Goal: Transaction & Acquisition: Purchase product/service

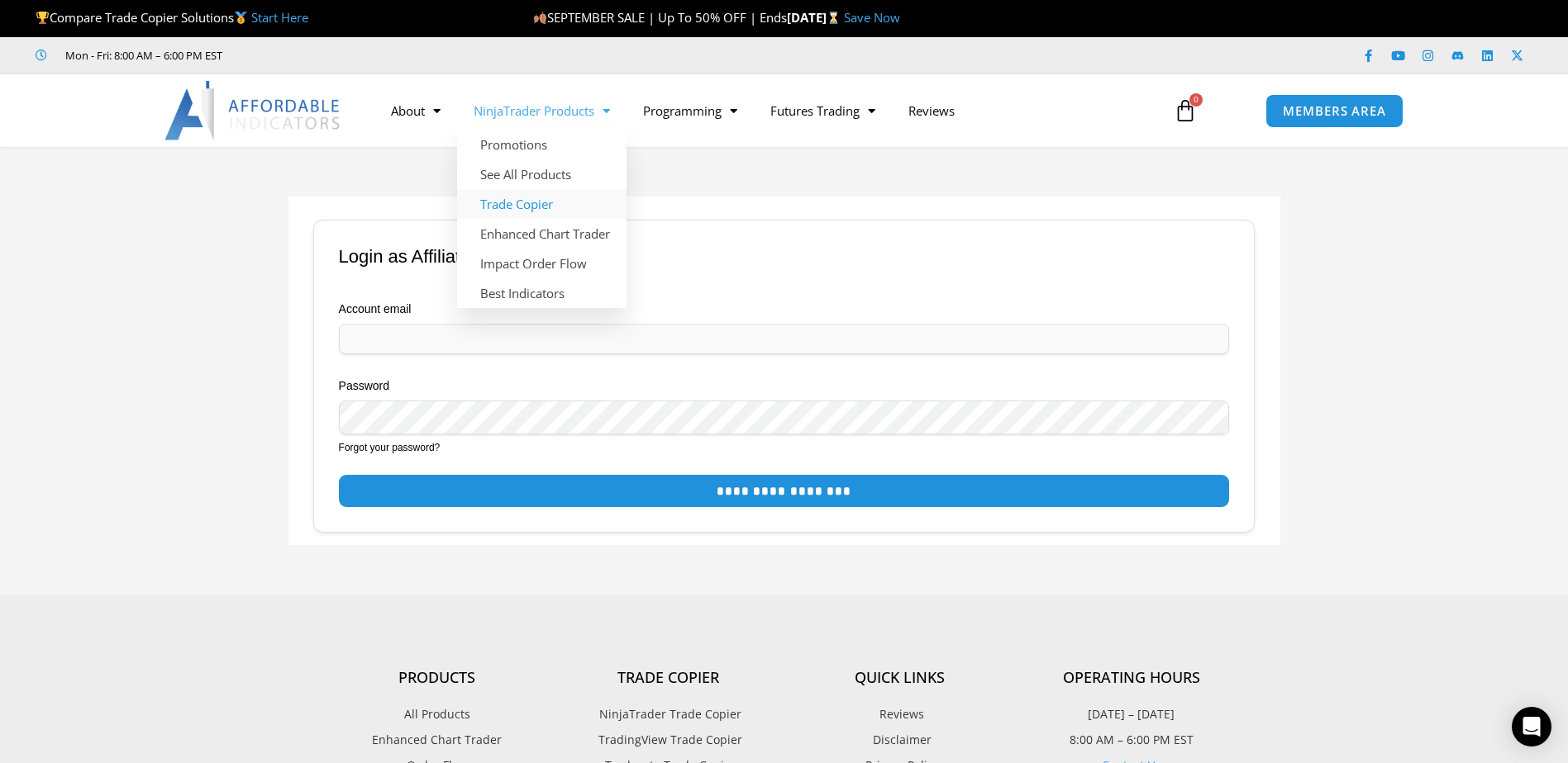
type input "**********"
click at [531, 209] on link "Trade Copier" at bounding box center [542, 204] width 170 height 30
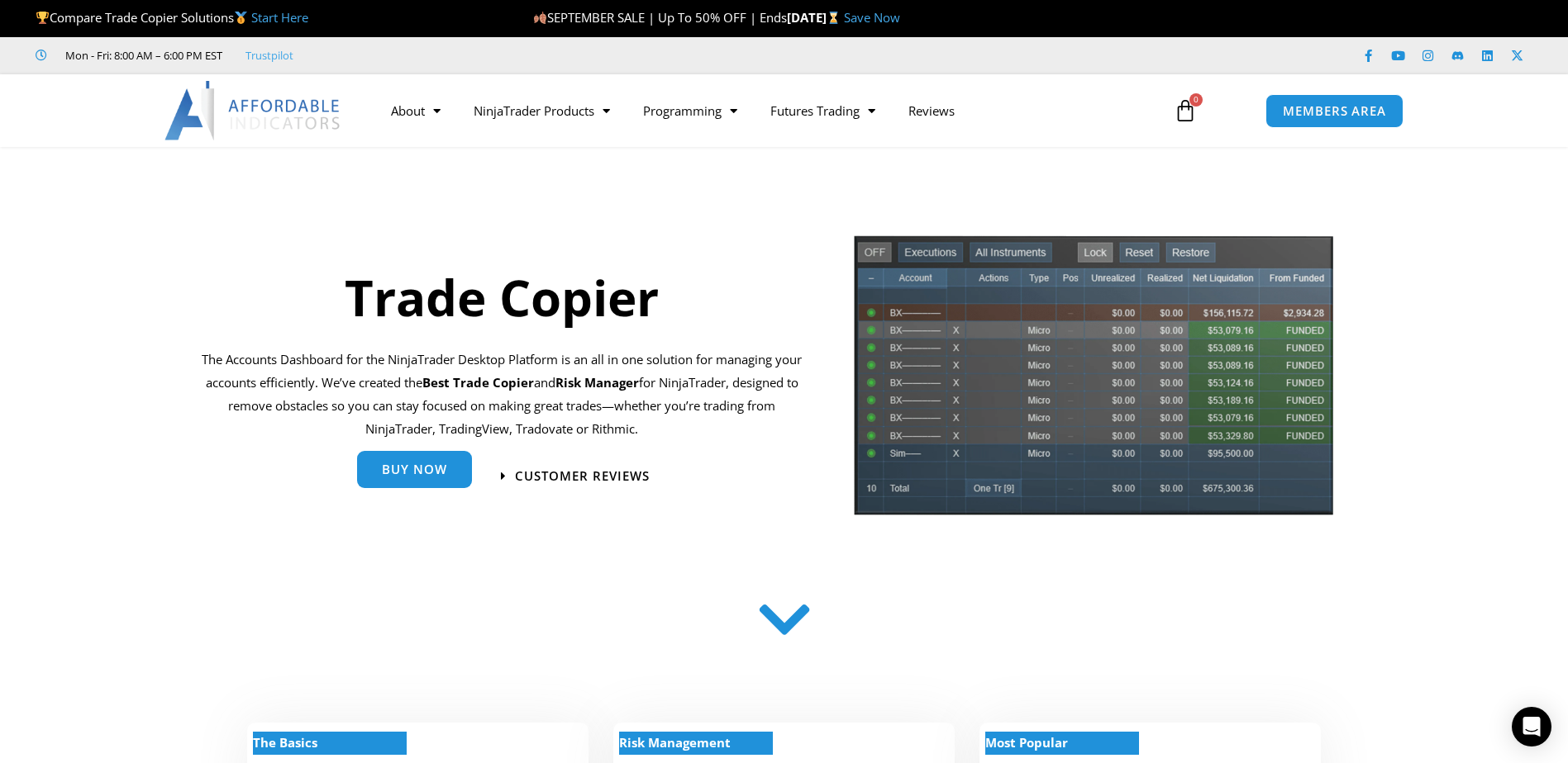
click at [444, 482] on link "Buy Now" at bounding box center [415, 469] width 115 height 37
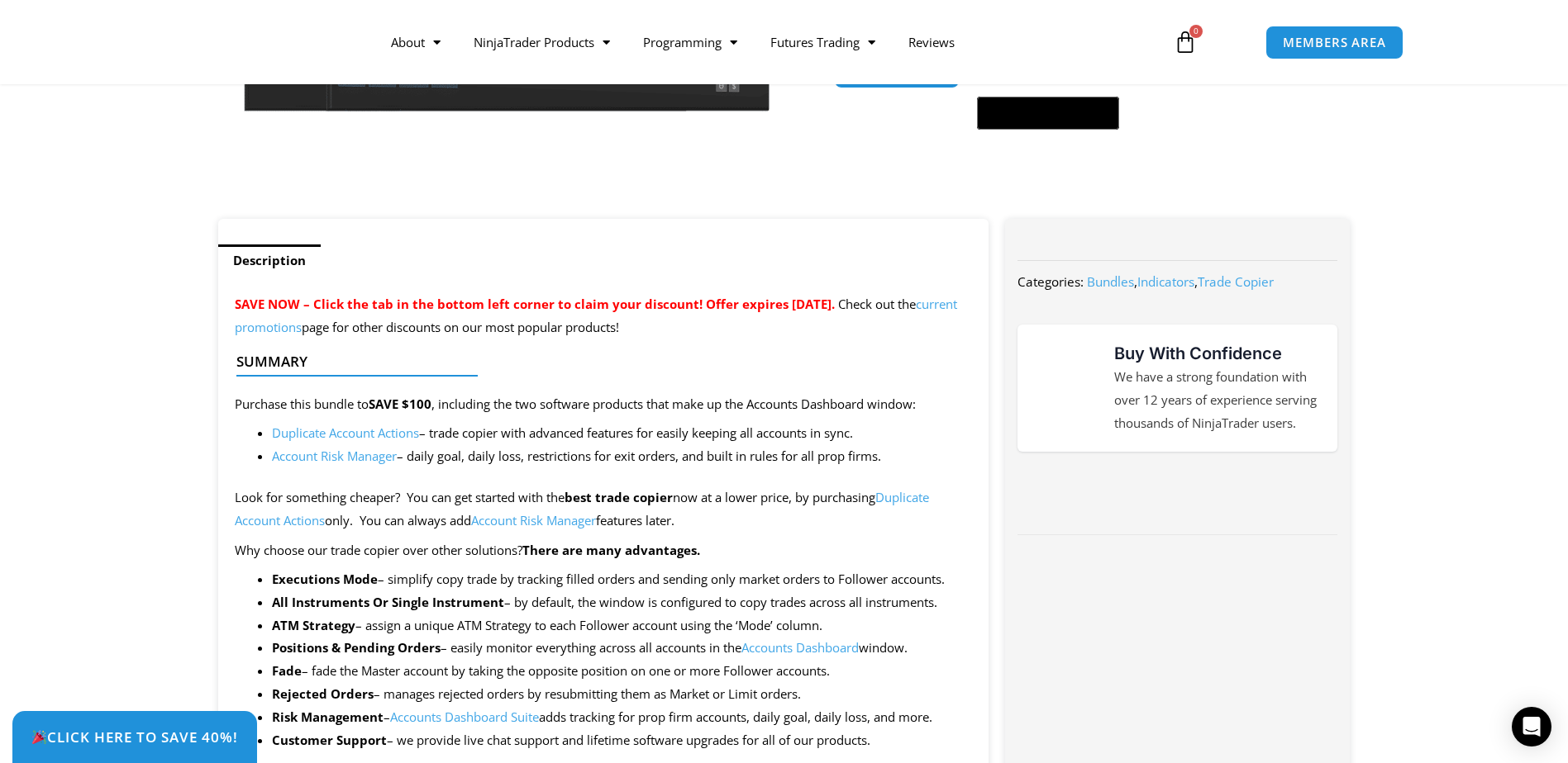
scroll to position [578, 0]
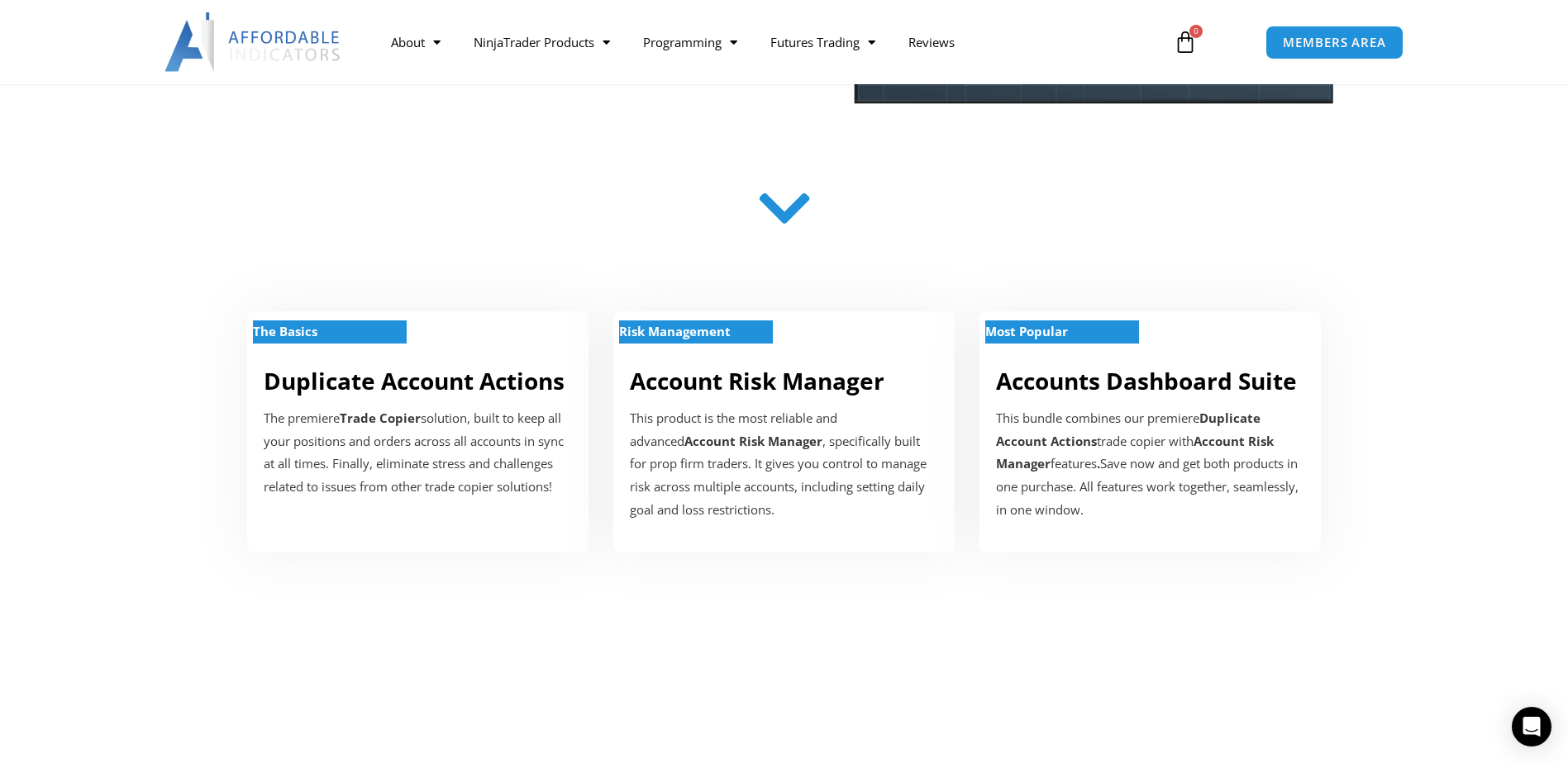
scroll to position [413, 0]
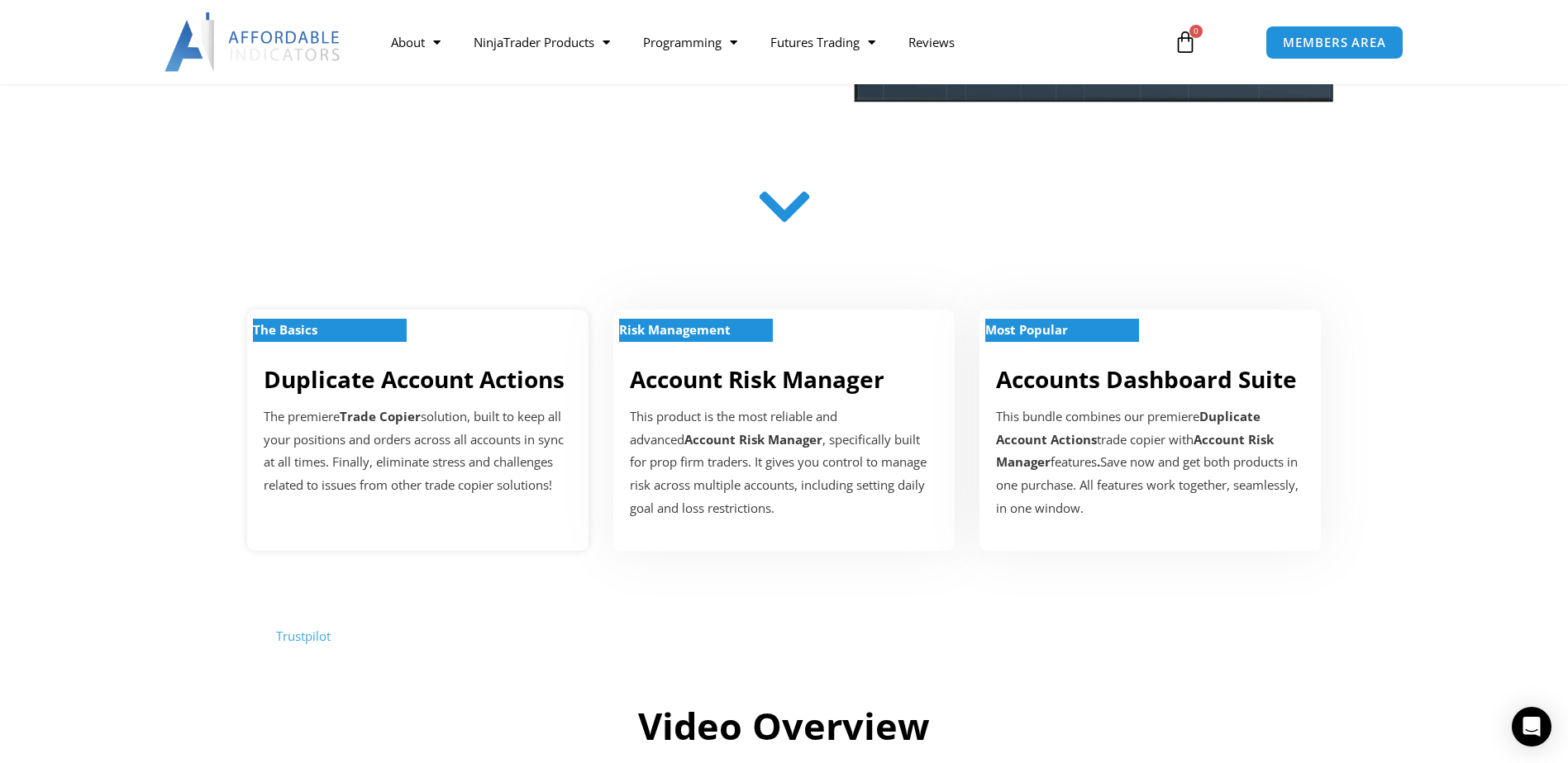
click at [411, 412] on strong "Trade Copier" at bounding box center [380, 416] width 81 height 17
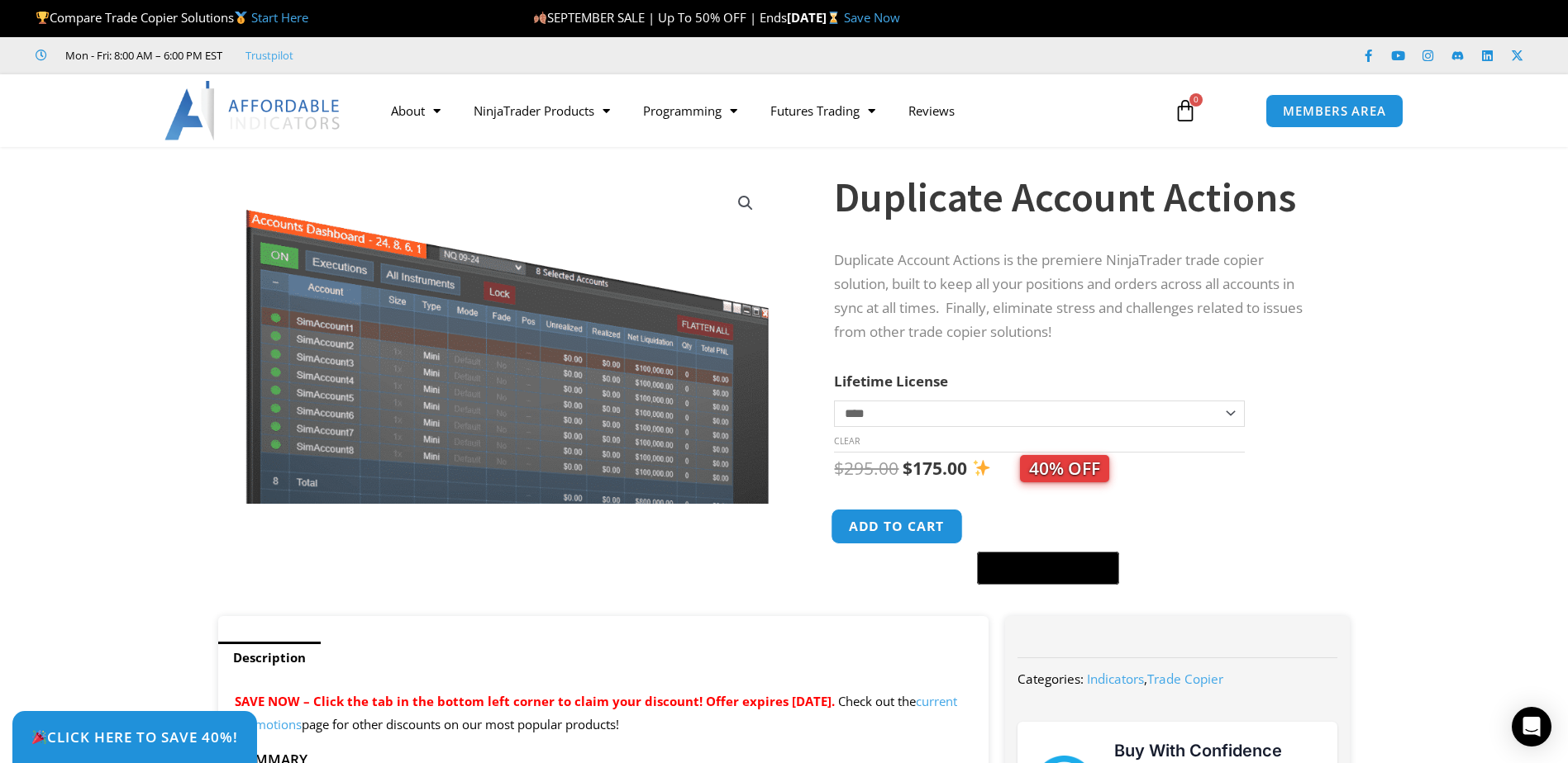
click at [890, 526] on button "Add to cart" at bounding box center [897, 527] width 132 height 36
